Goal: Navigation & Orientation: Go to known website

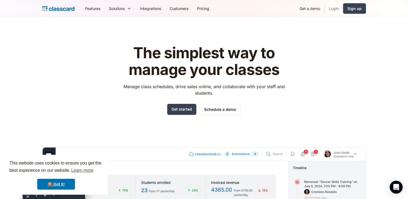
click at [335, 7] on link "Login" at bounding box center [334, 8] width 18 height 12
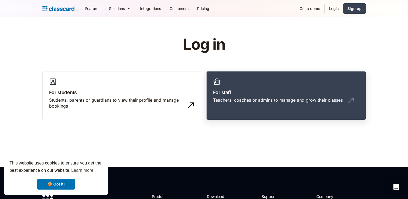
click at [289, 99] on div "Teachers, coaches or admins to manage and grow their classes" at bounding box center [278, 100] width 130 height 6
